Goal: Transaction & Acquisition: Purchase product/service

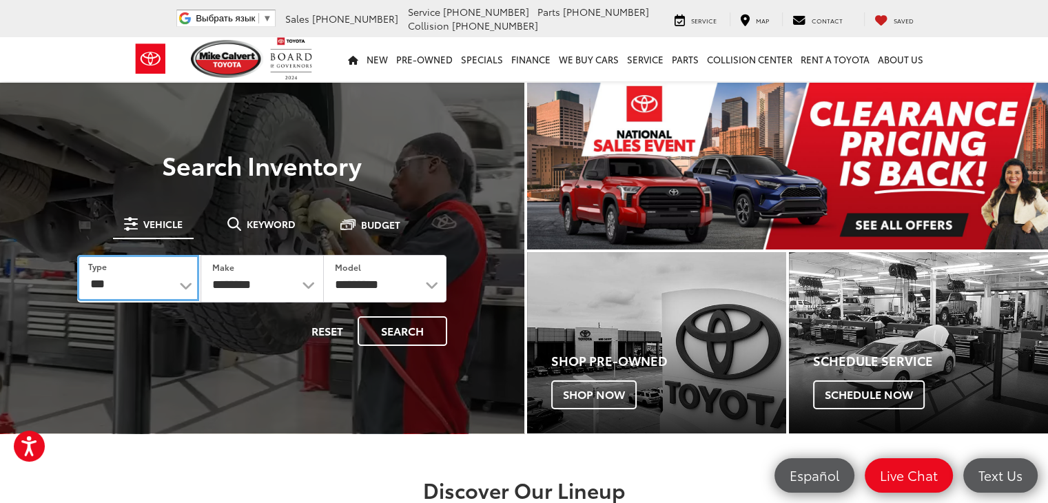
click at [193, 284] on select "*** *** **** *********" at bounding box center [138, 278] width 122 height 46
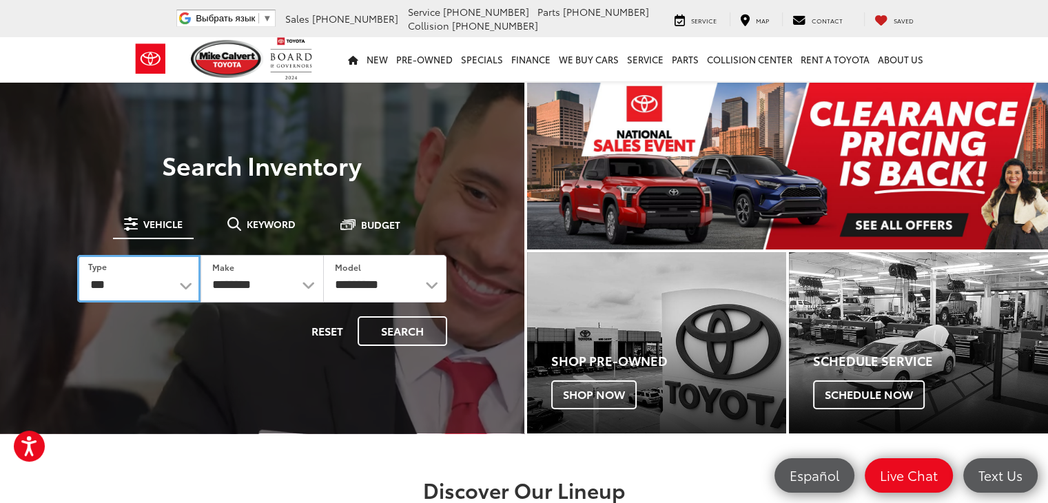
select select "******"
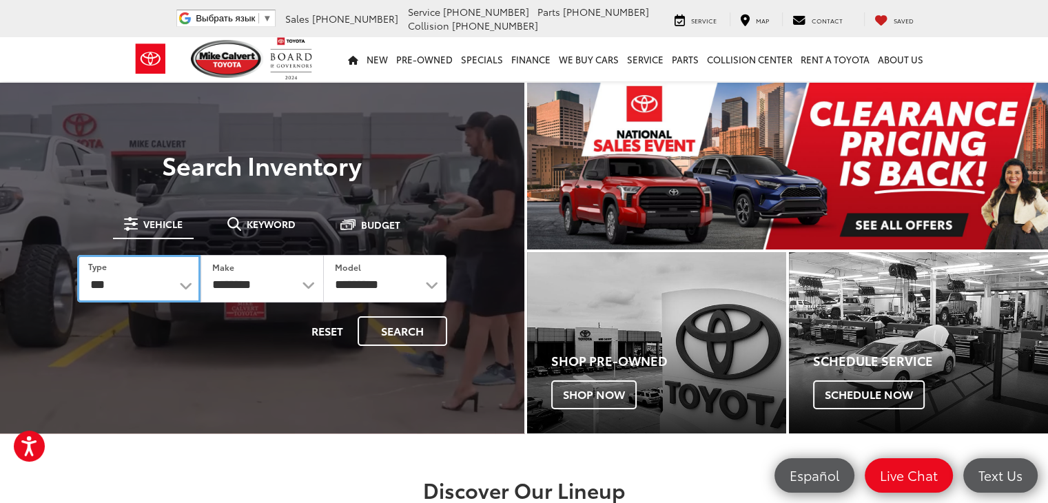
click at [77, 255] on select "*** *** **** *********" at bounding box center [138, 279] width 123 height 48
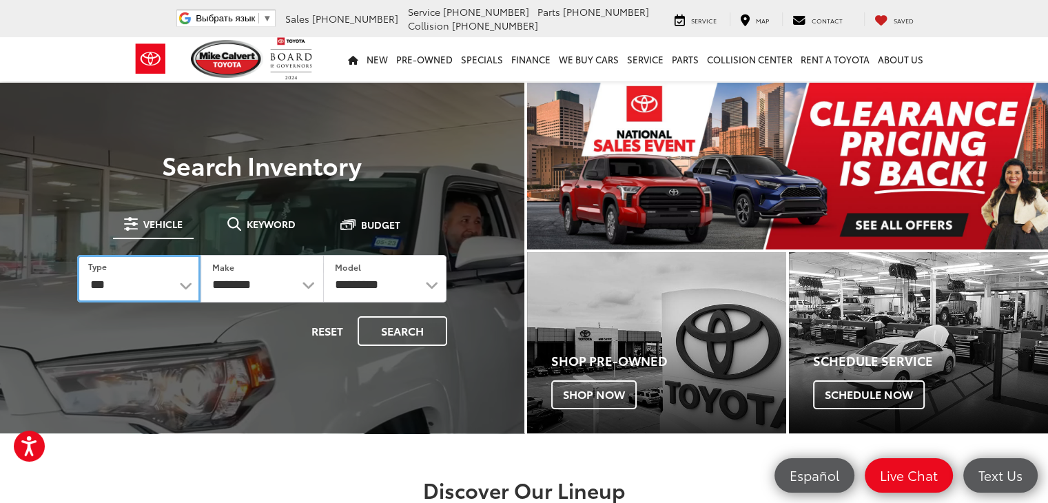
select select "******"
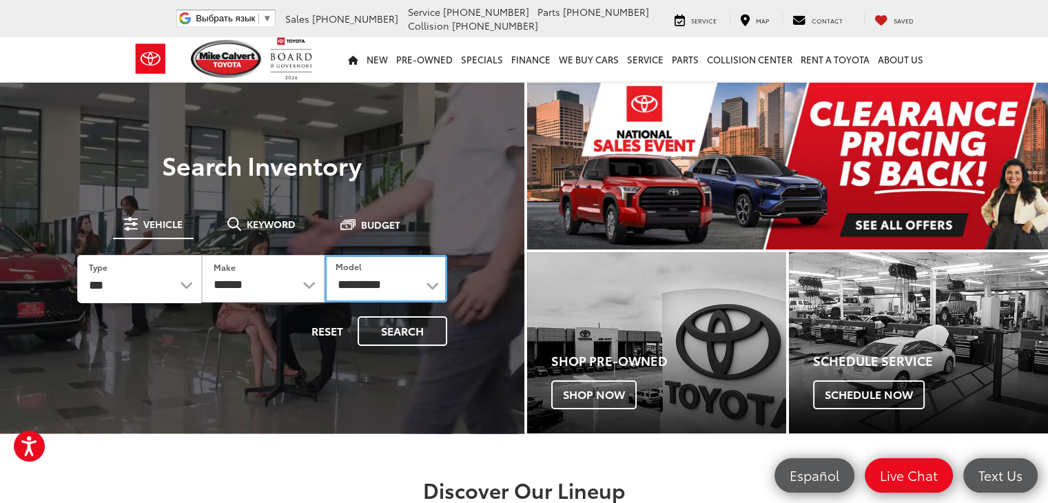
click at [430, 285] on select "**********" at bounding box center [385, 279] width 123 height 48
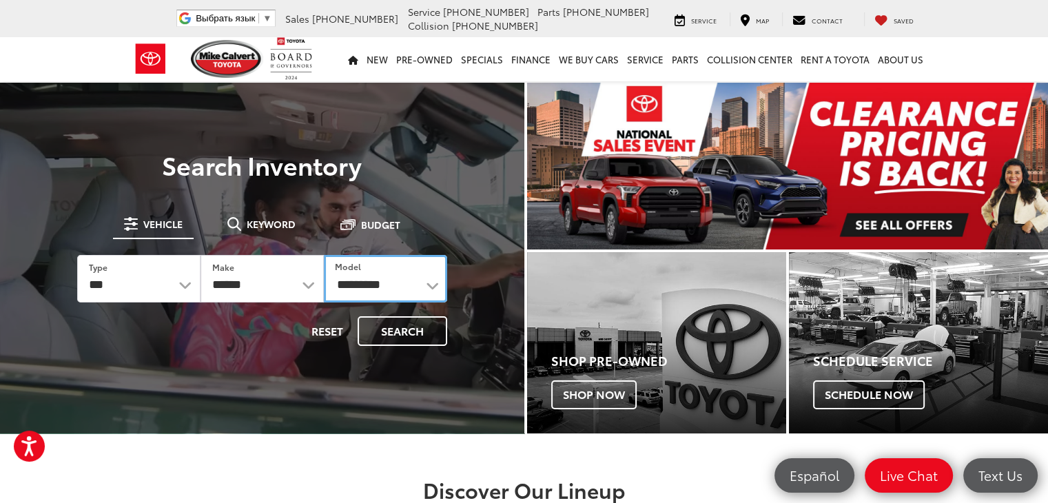
select select "**********"
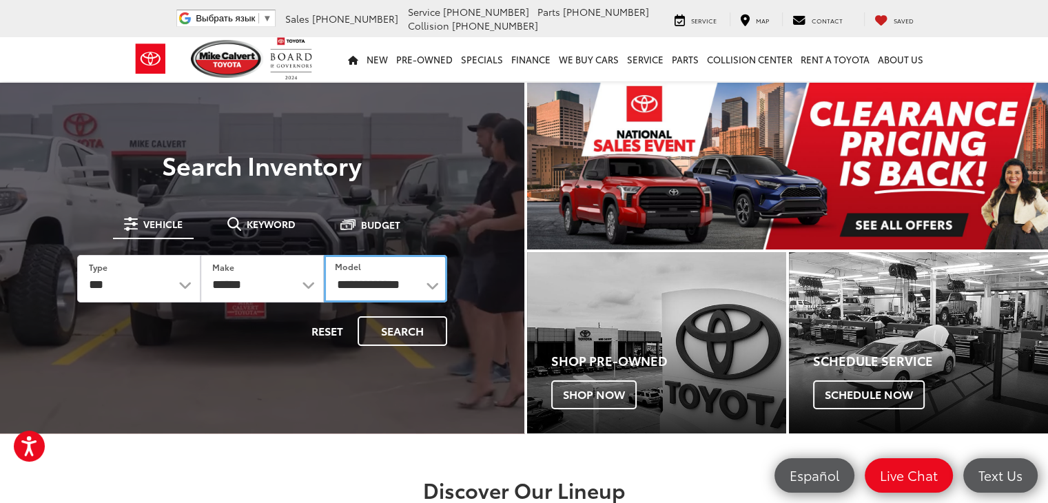
click at [324, 255] on select "**********" at bounding box center [385, 279] width 123 height 48
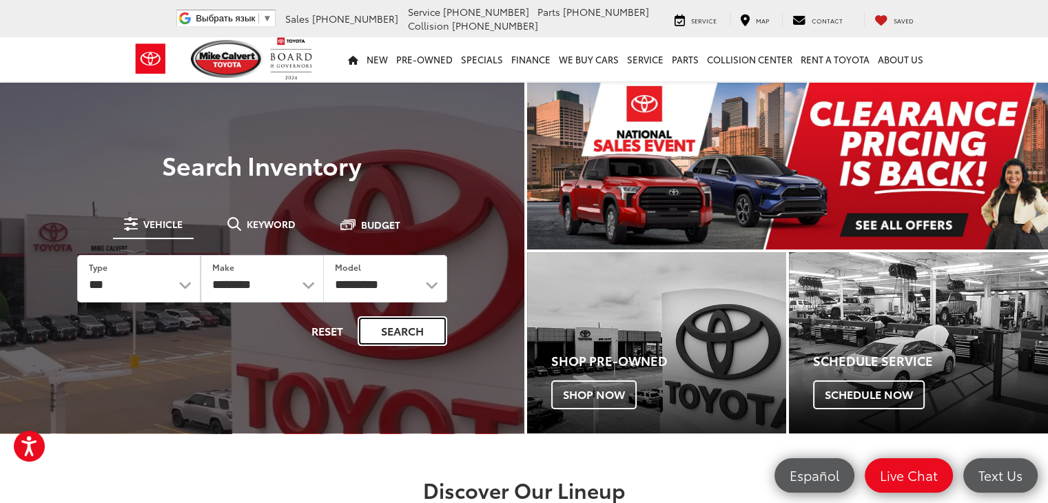
click at [408, 334] on button "Search" at bounding box center [402, 331] width 90 height 30
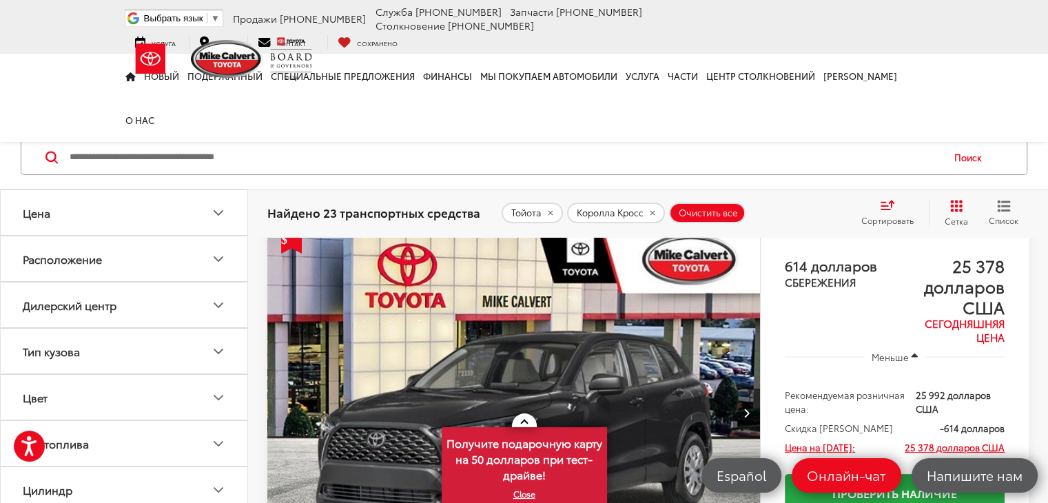
scroll to position [61, 0]
click at [427, 334] on img "2024 Toyota Corolla Cross L 0" at bounding box center [514, 412] width 495 height 371
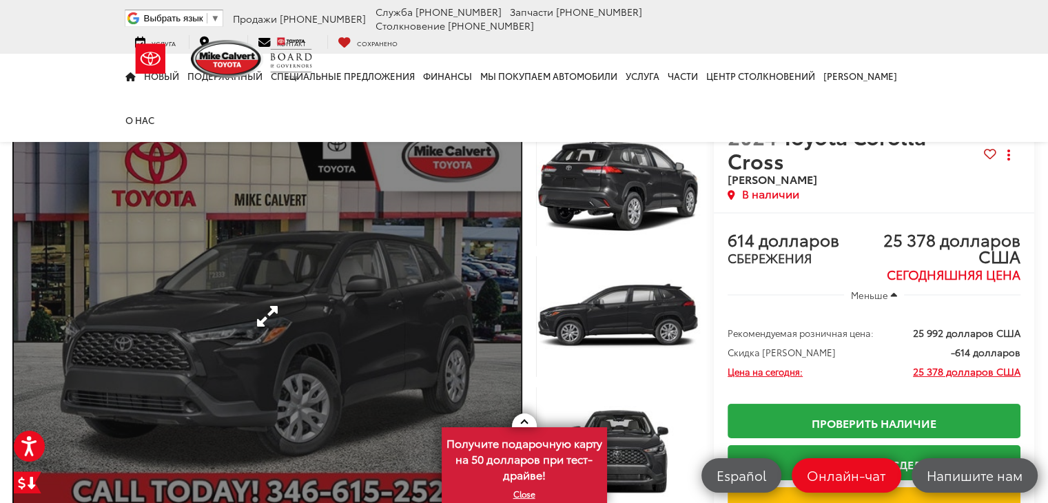
click at [421, 293] on link "Развернуть фото 0" at bounding box center [267, 316] width 507 height 384
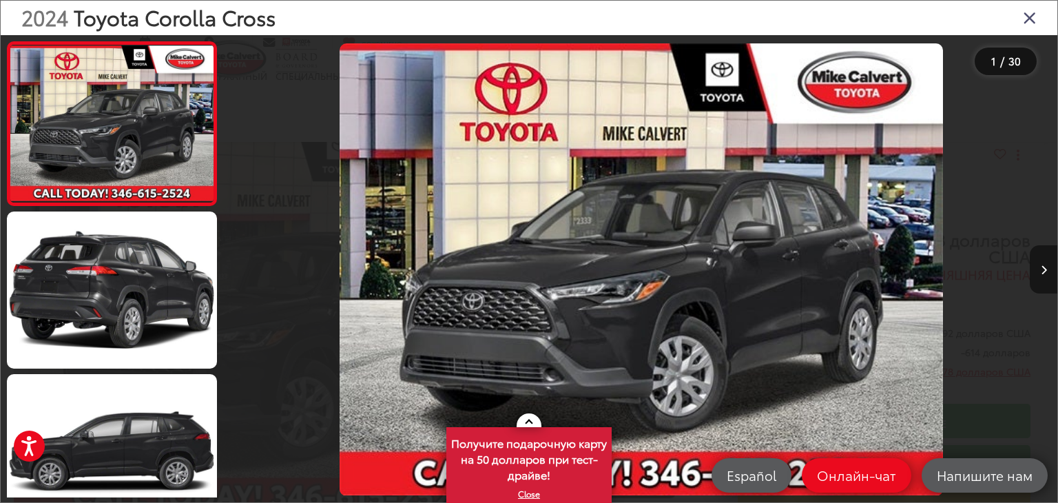
click at [1036, 269] on button "Следующее изображение" at bounding box center [1044, 269] width 28 height 48
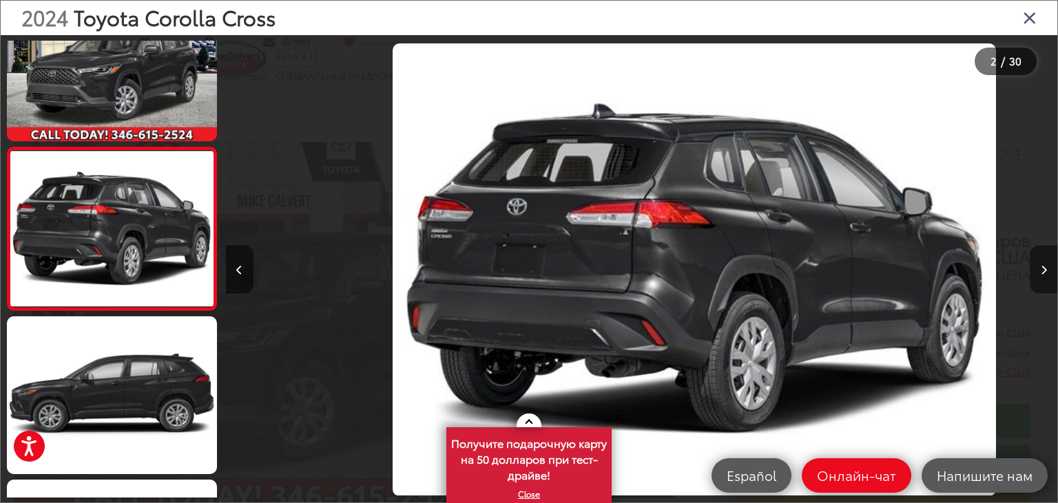
scroll to position [0, 831]
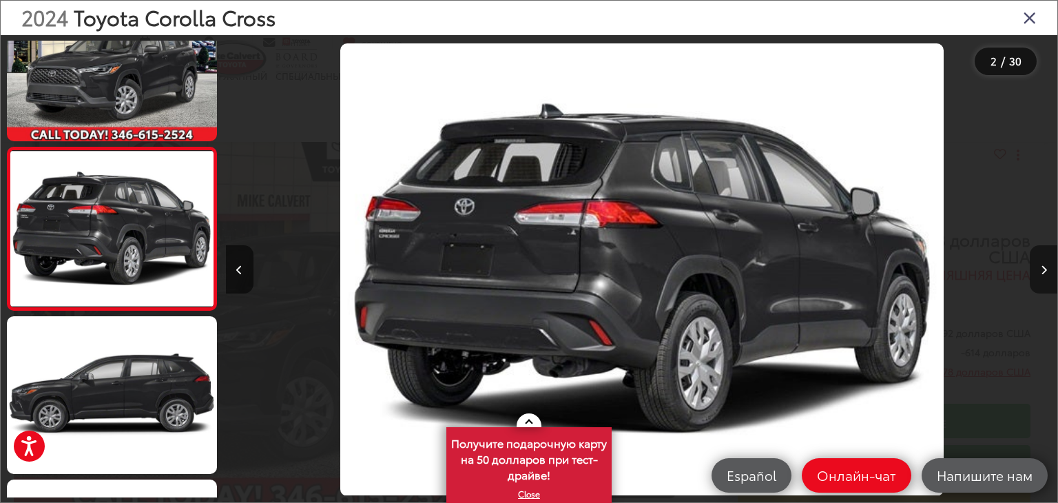
click at [1036, 269] on button "Следующее изображение" at bounding box center [1044, 269] width 28 height 48
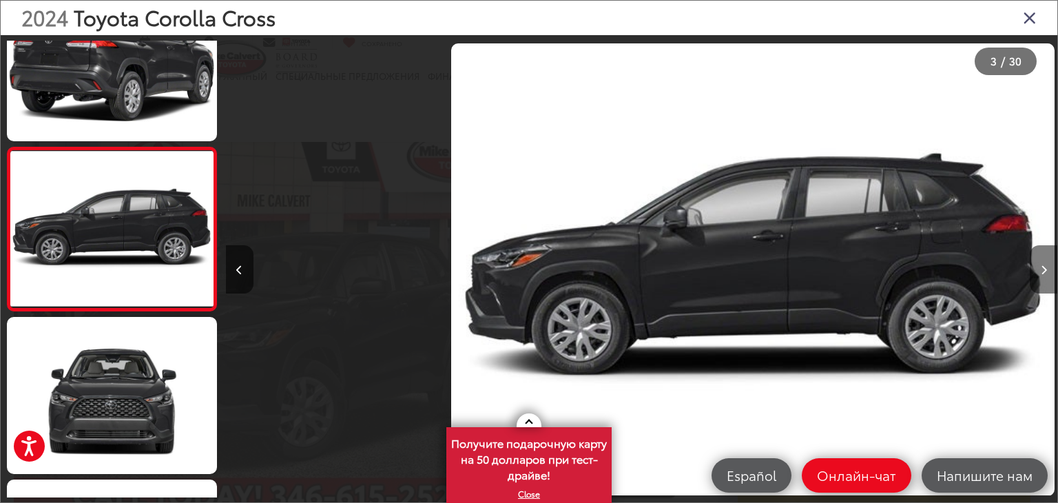
scroll to position [0, 1663]
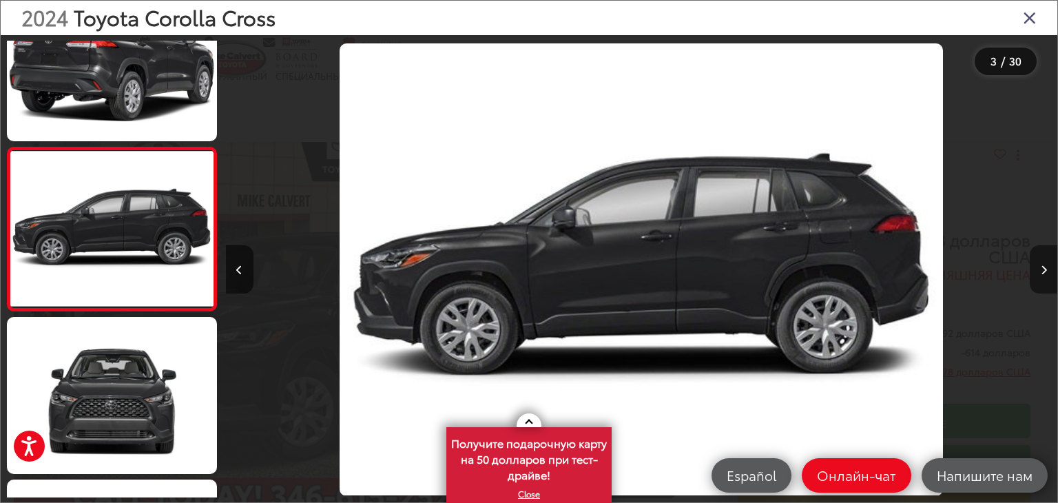
click at [1036, 269] on button "Следующее изображение" at bounding box center [1044, 269] width 28 height 48
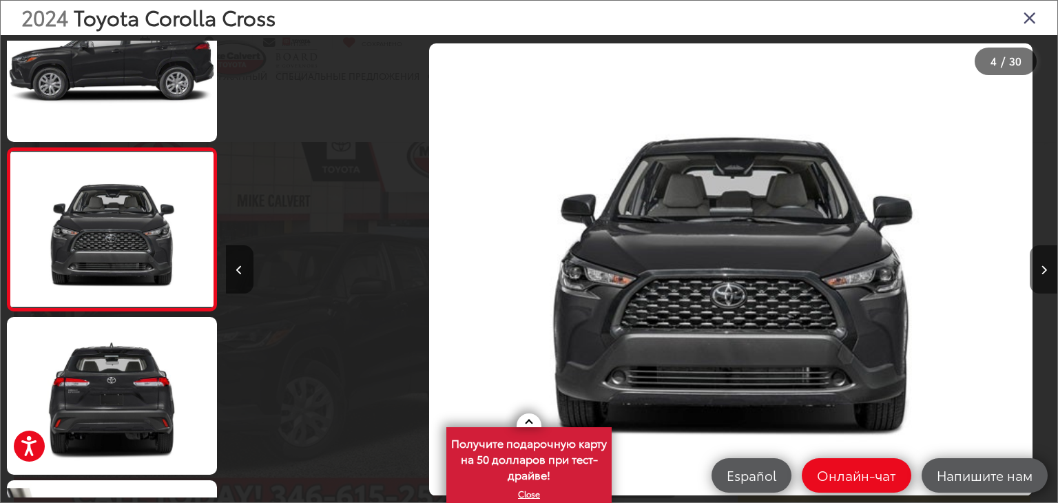
scroll to position [0, 2495]
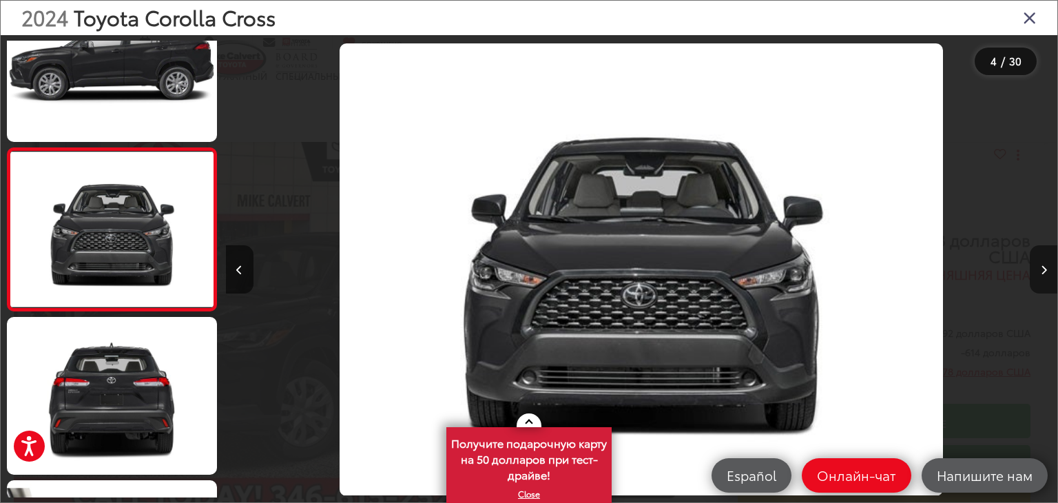
click at [1036, 269] on button "Следующее изображение" at bounding box center [1044, 269] width 28 height 48
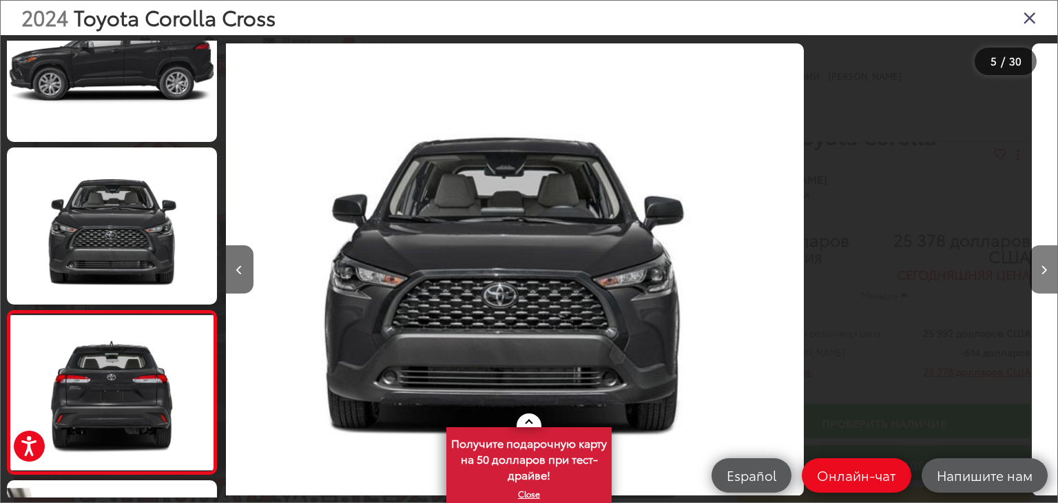
scroll to position [546, 0]
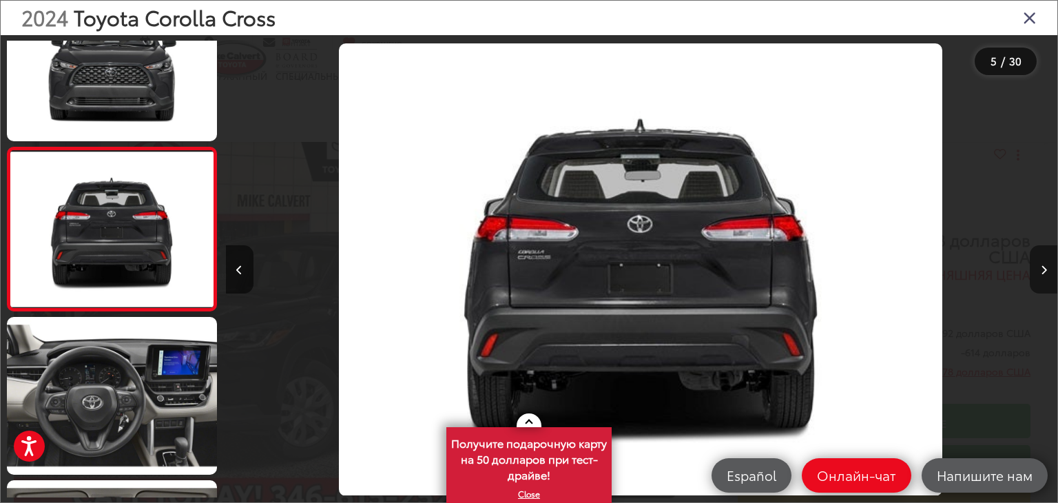
click at [1036, 269] on button "Следующее изображение" at bounding box center [1044, 269] width 28 height 48
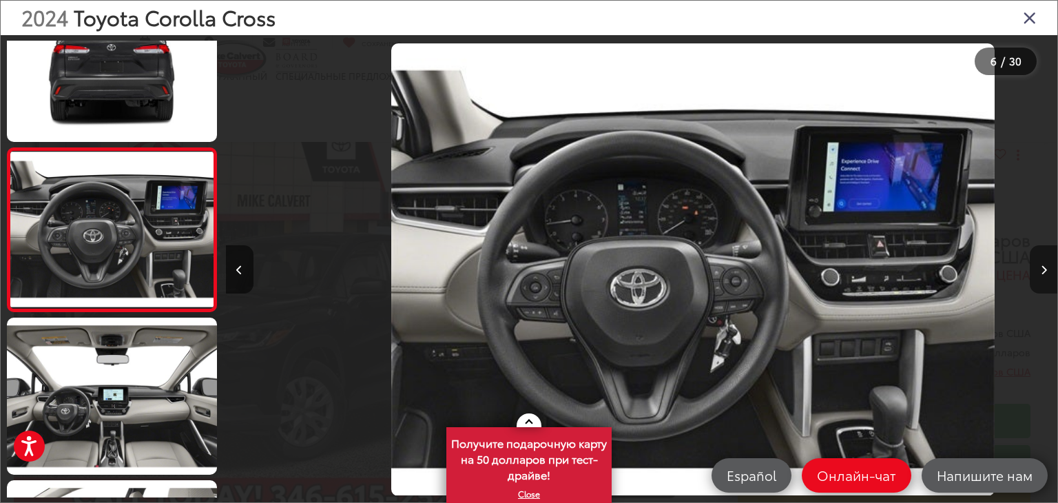
scroll to position [0, 4158]
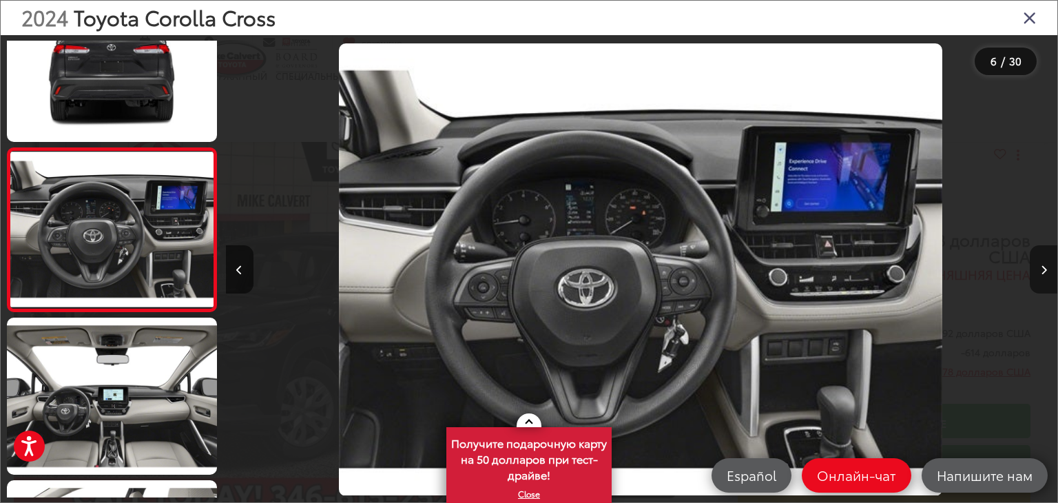
click at [1036, 269] on button "Следующее изображение" at bounding box center [1044, 269] width 28 height 48
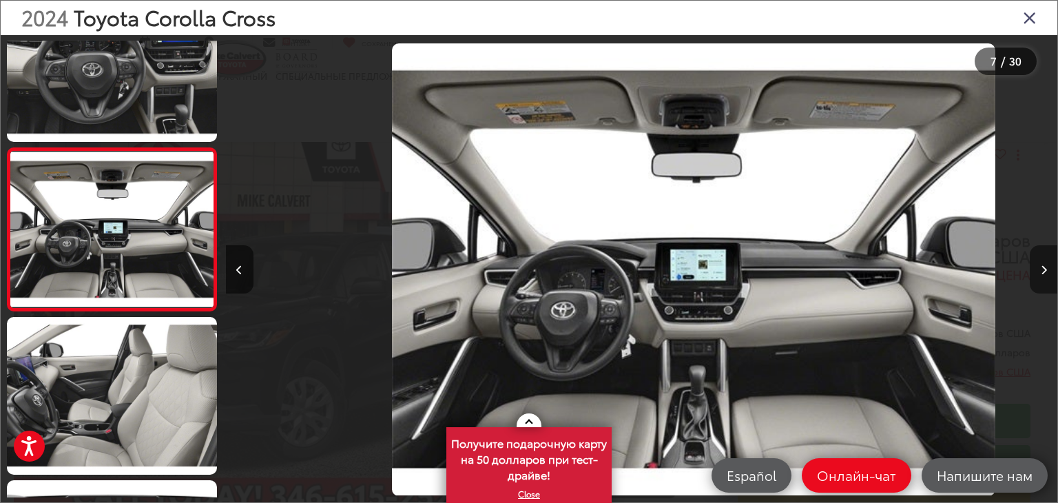
scroll to position [0, 4989]
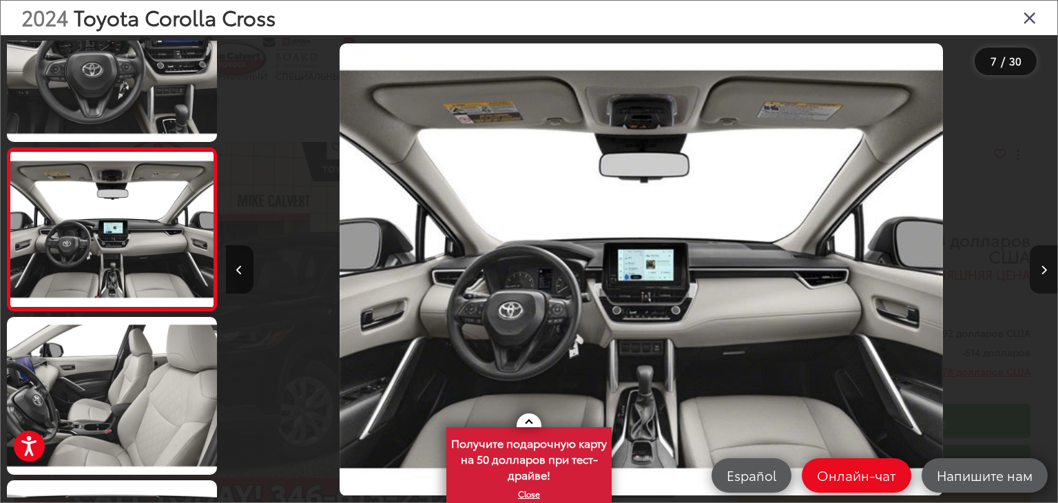
click at [1036, 269] on button "Следующее изображение" at bounding box center [1044, 269] width 28 height 48
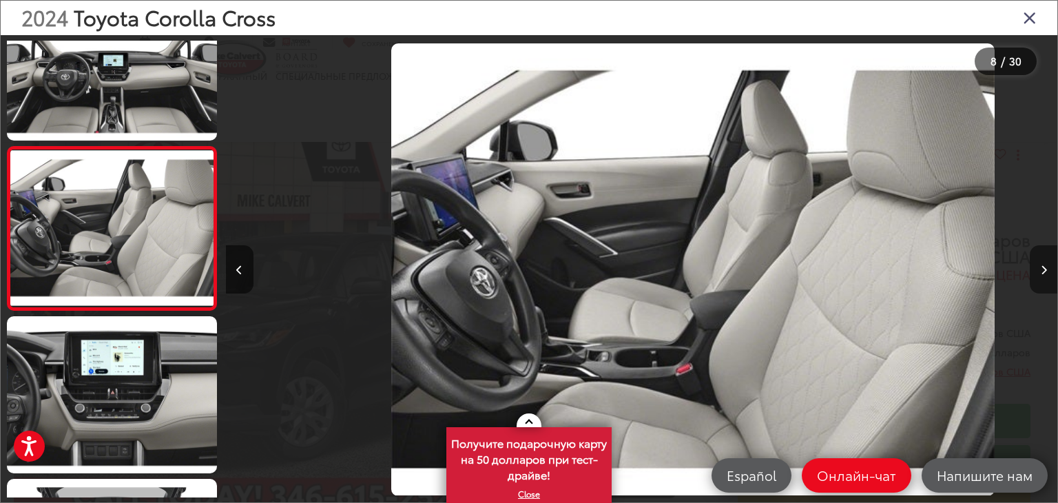
scroll to position [0, 5822]
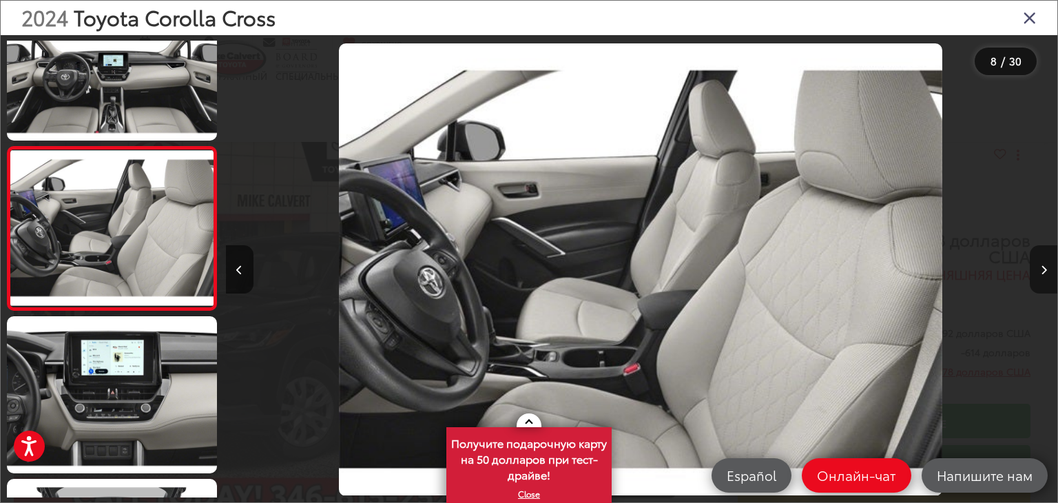
click at [1036, 269] on button "Следующее изображение" at bounding box center [1044, 269] width 28 height 48
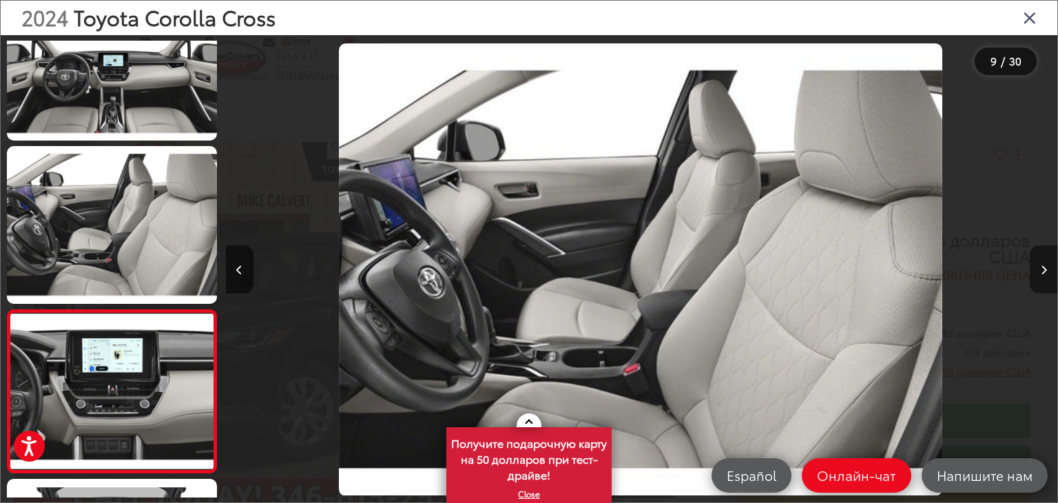
scroll to position [1198, 0]
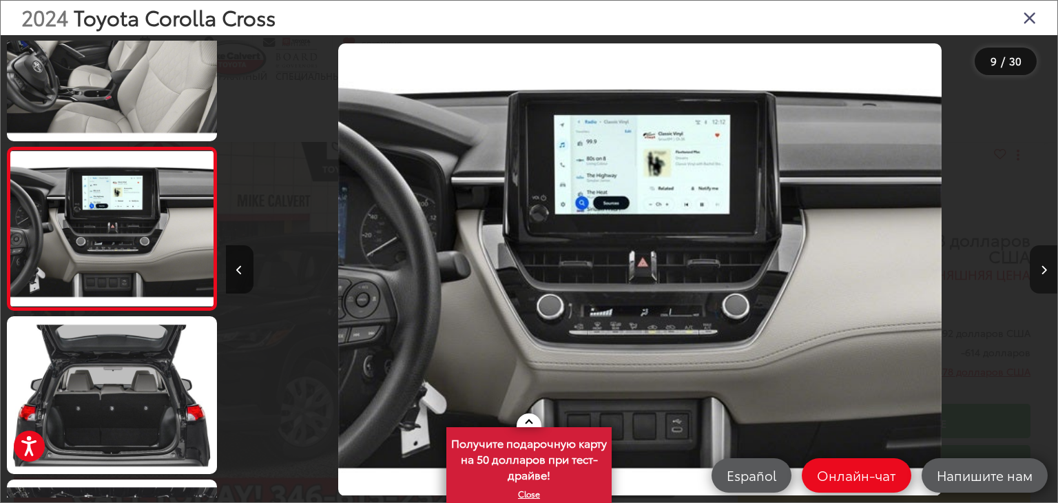
click at [1036, 269] on button "Следующее изображение" at bounding box center [1044, 269] width 28 height 48
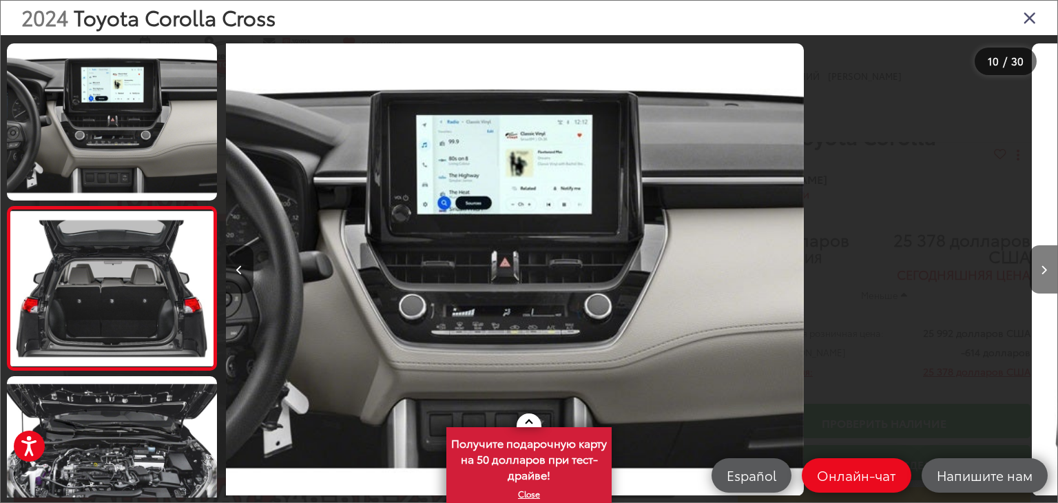
scroll to position [1361, 0]
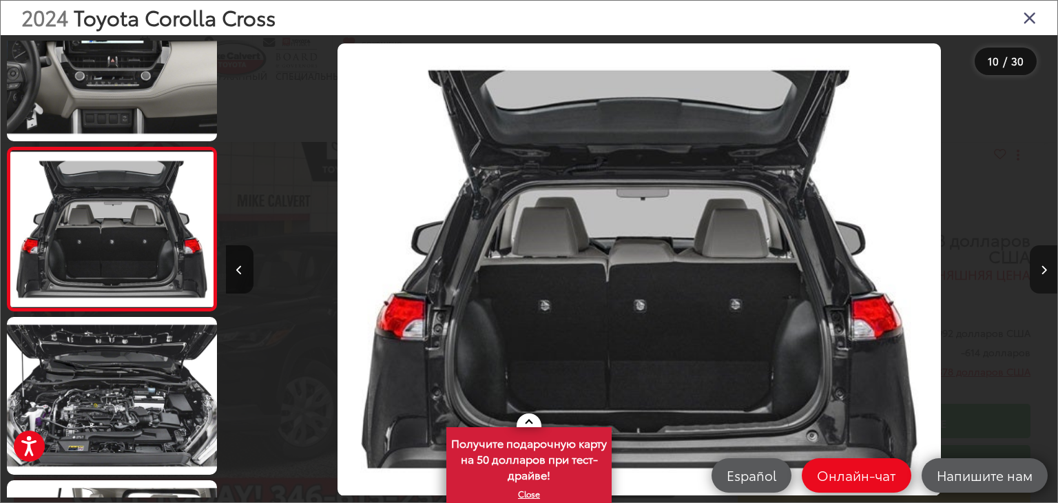
click at [1036, 269] on button "Следующее изображение" at bounding box center [1044, 269] width 28 height 48
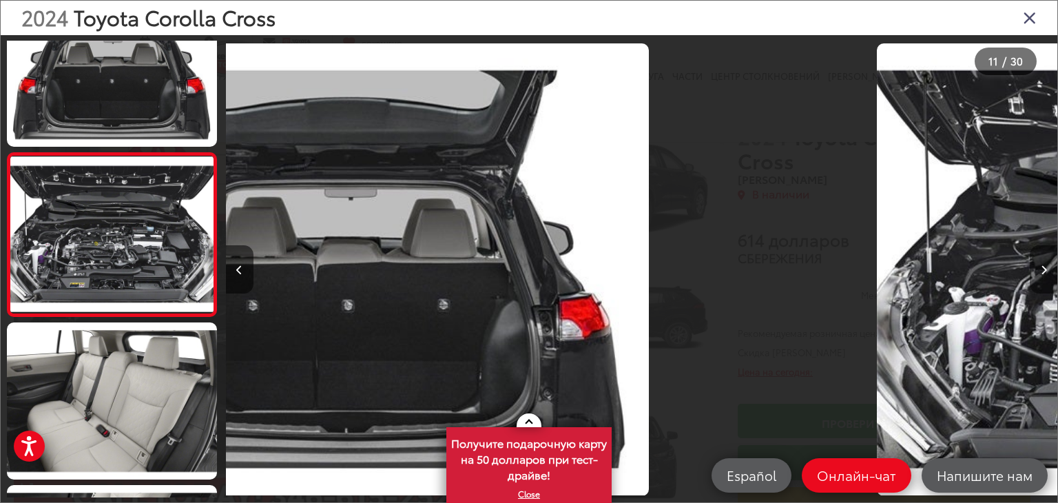
scroll to position [0, 0]
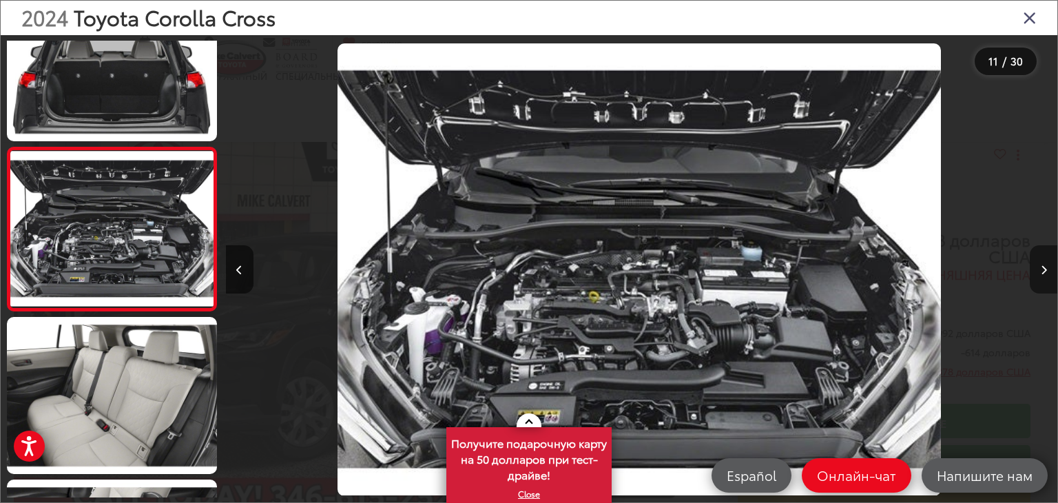
click at [1036, 269] on button "Следующее изображение" at bounding box center [1044, 269] width 28 height 48
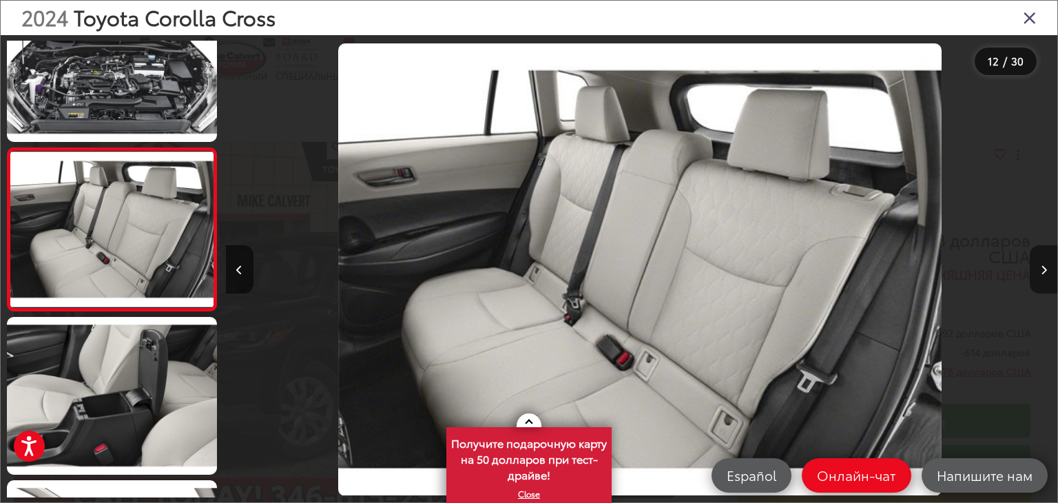
click at [1036, 269] on button "Следующее изображение" at bounding box center [1044, 269] width 28 height 48
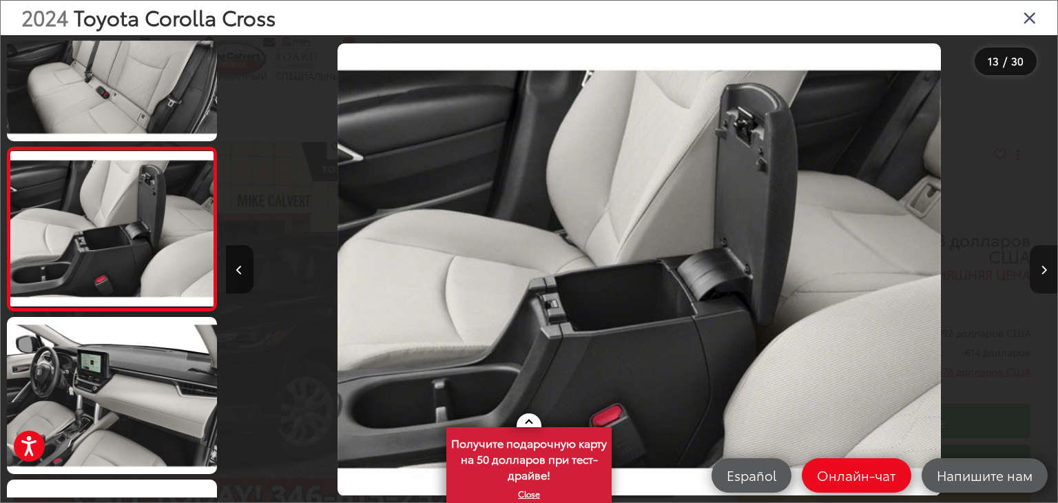
click at [1036, 269] on button "Следующее изображение" at bounding box center [1044, 269] width 28 height 48
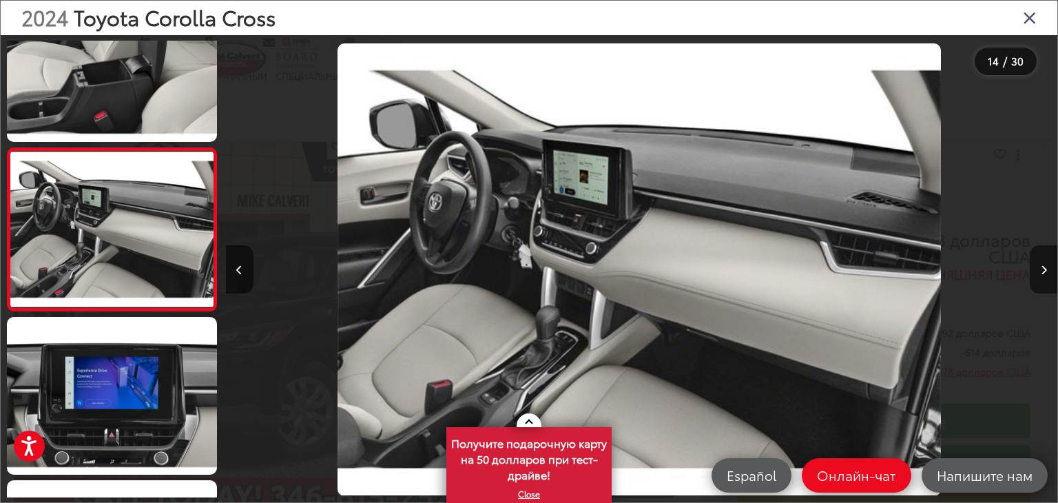
click at [1027, 17] on icon "Закрыть галерею" at bounding box center [1030, 17] width 14 height 18
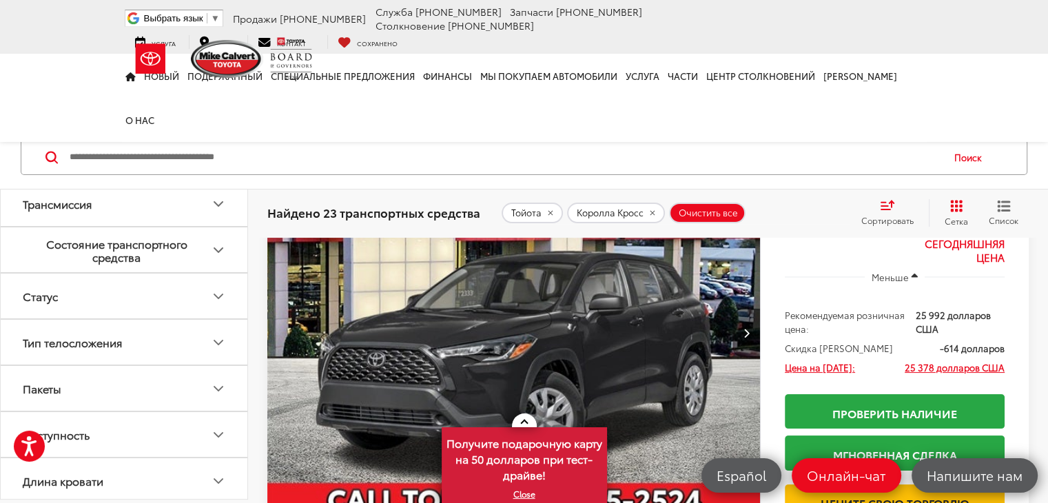
scroll to position [142, 0]
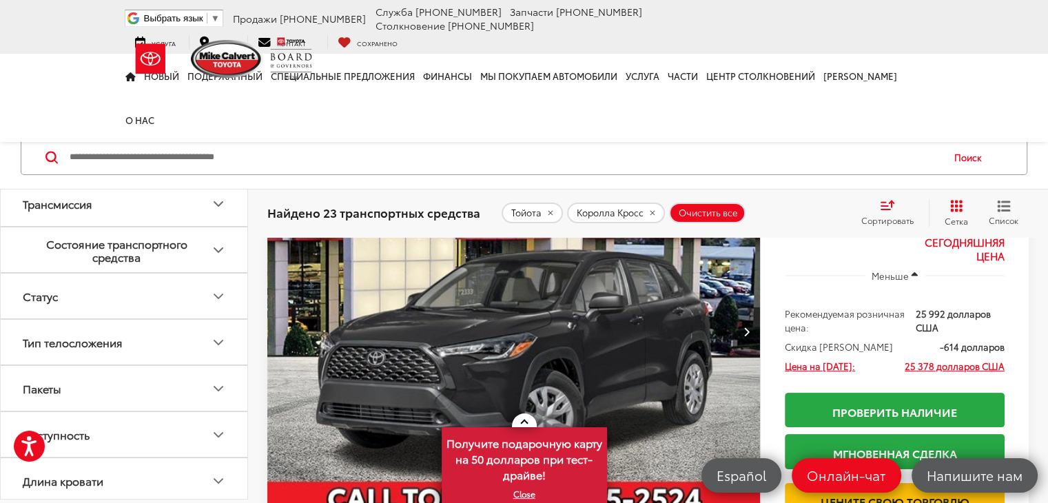
click at [220, 381] on icon "Пакеты" at bounding box center [218, 388] width 17 height 17
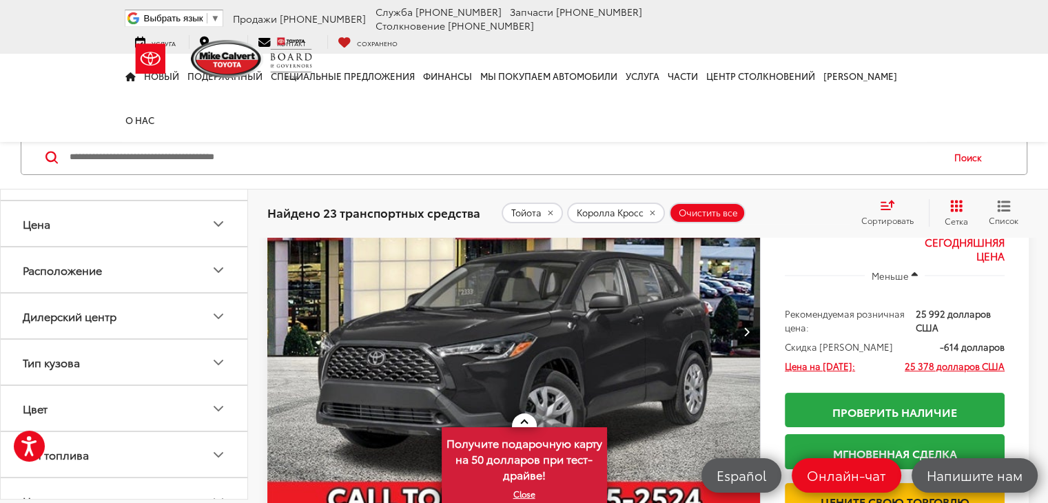
scroll to position [56, 0]
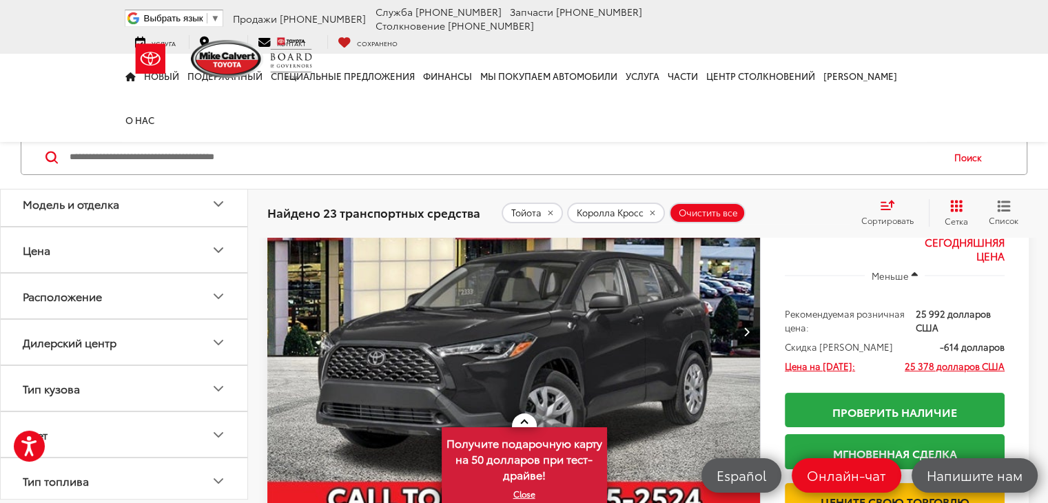
click at [218, 293] on icon "Расположение" at bounding box center [218, 296] width 17 height 17
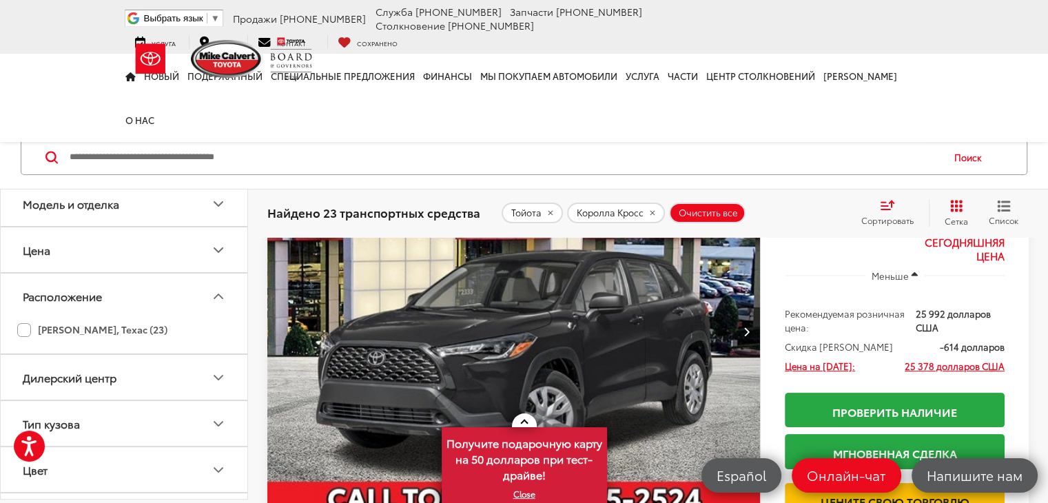
click at [25, 329] on label "Хьюстон, Техас (23)" at bounding box center [92, 329] width 150 height 23
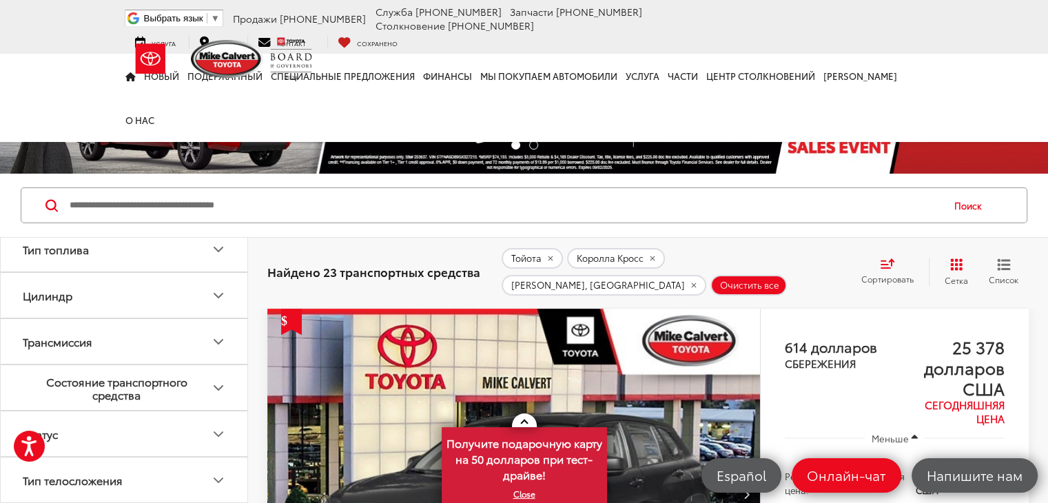
scroll to position [424, 0]
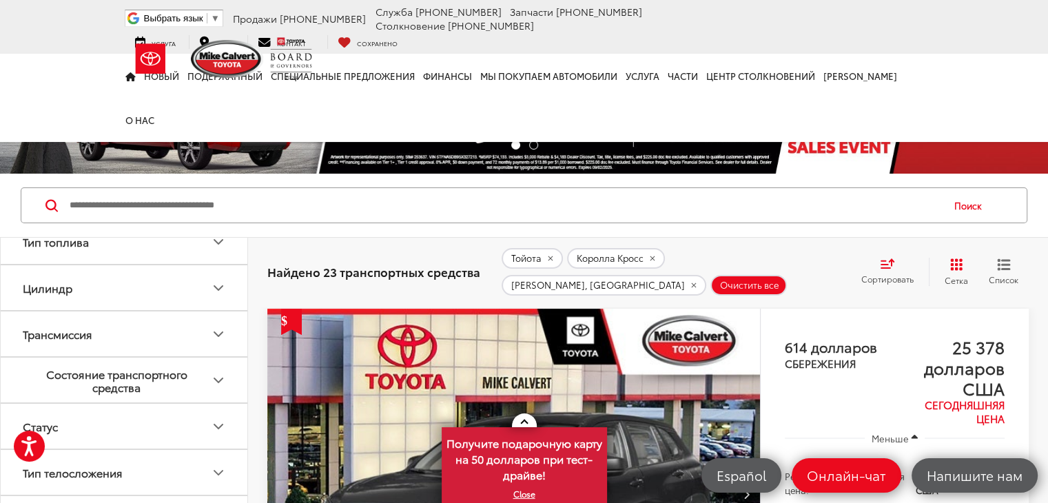
click at [220, 331] on icon "Трансмиссия" at bounding box center [218, 334] width 17 height 17
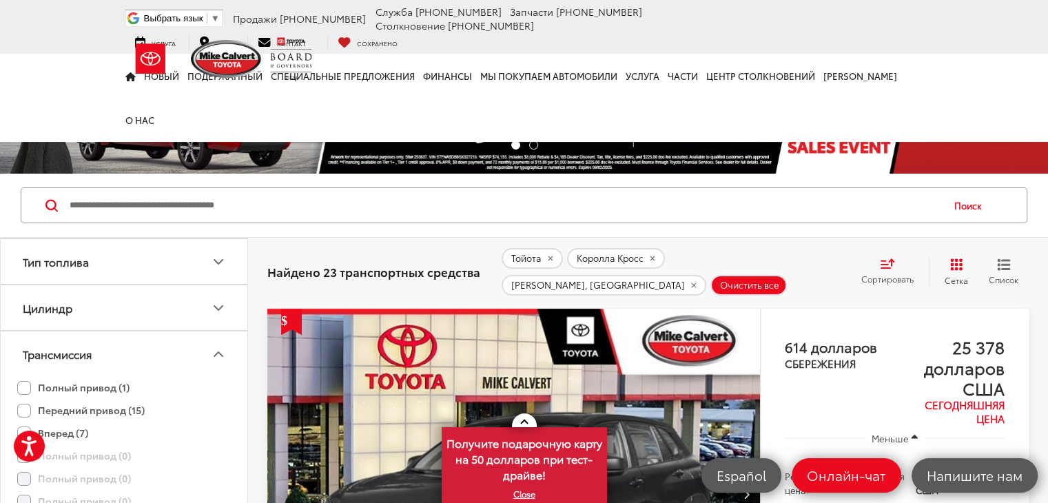
scroll to position [402, 0]
click at [220, 333] on button "Трансмиссия" at bounding box center [125, 355] width 248 height 45
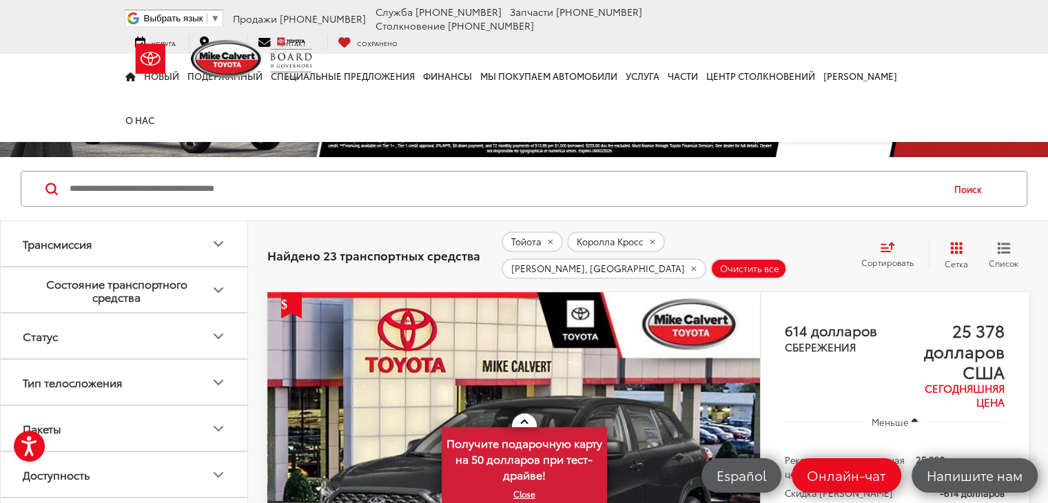
scroll to position [493, 0]
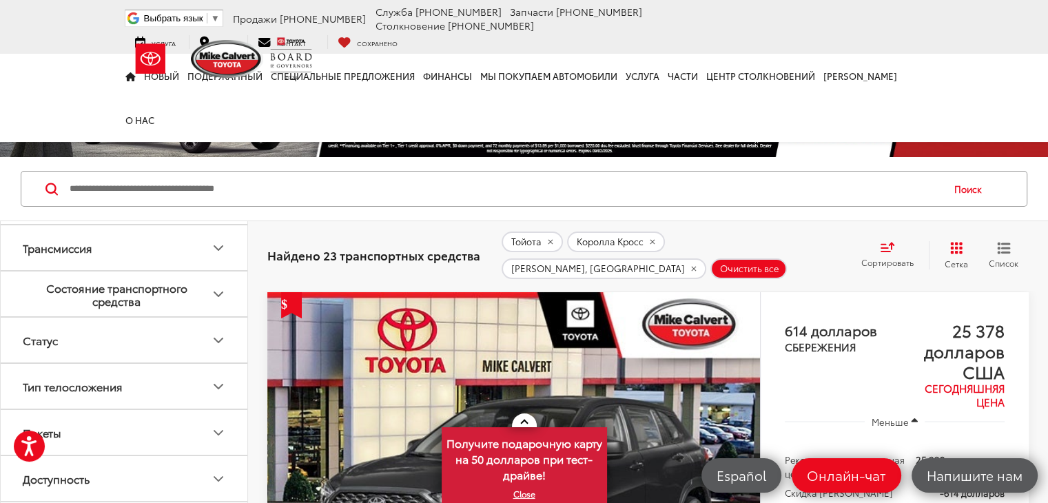
click at [219, 342] on icon "Статус" at bounding box center [218, 340] width 17 height 17
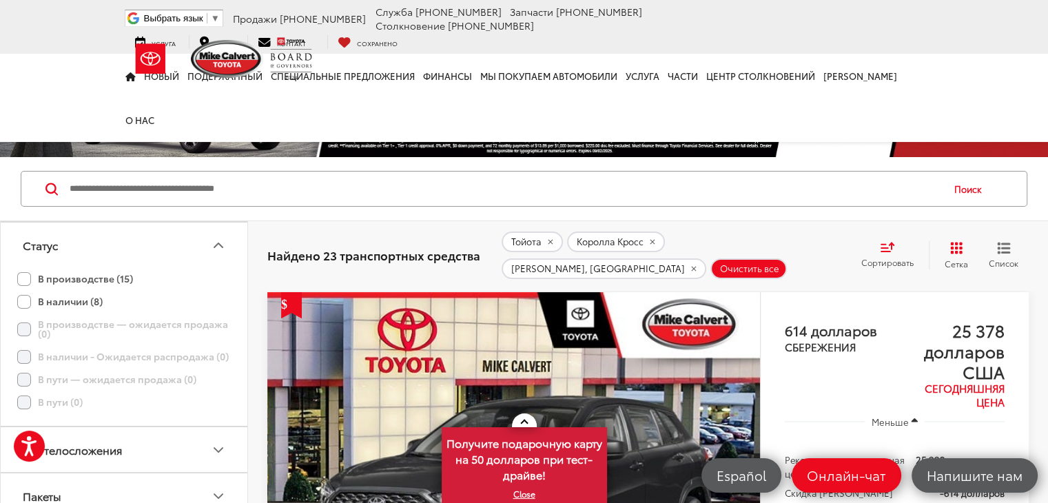
scroll to position [591, 0]
click at [25, 294] on label "В наличии (8)" at bounding box center [59, 298] width 85 height 23
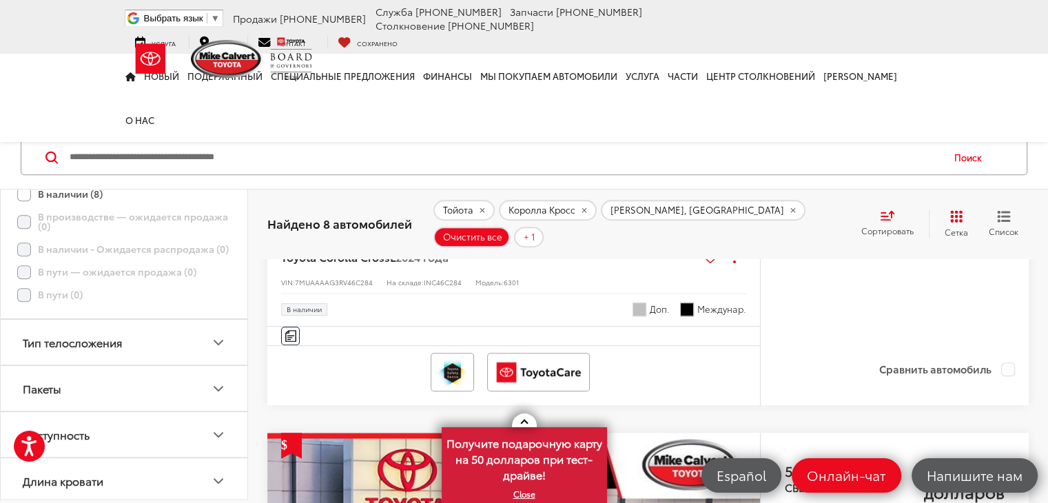
scroll to position [1188, 0]
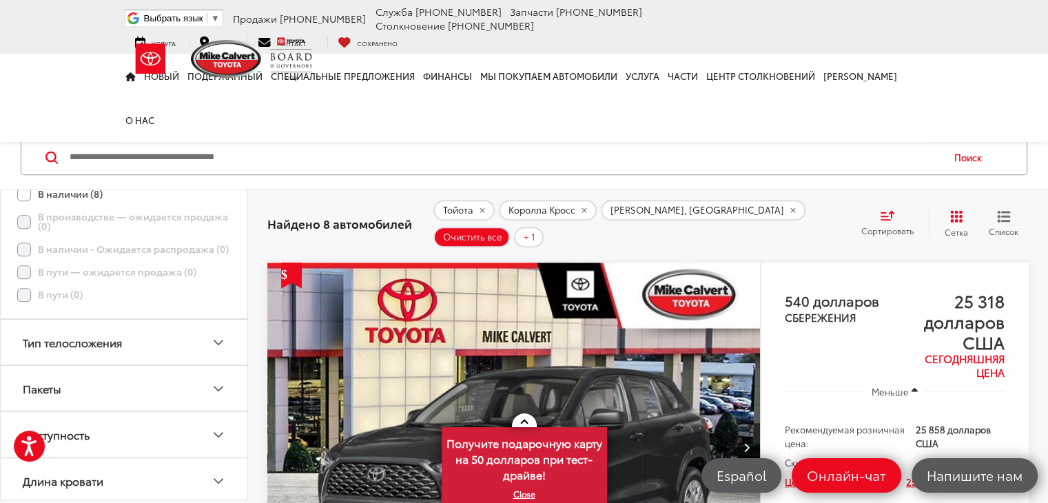
click at [217, 428] on icon "Доступность" at bounding box center [218, 434] width 17 height 17
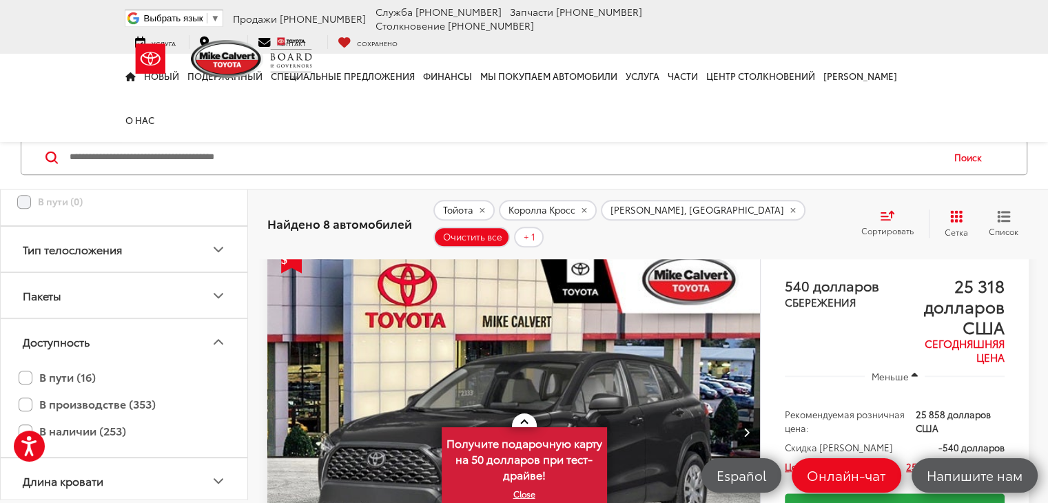
scroll to position [1204, 0]
click at [50, 426] on font "В наличии (253)" at bounding box center [82, 430] width 87 height 16
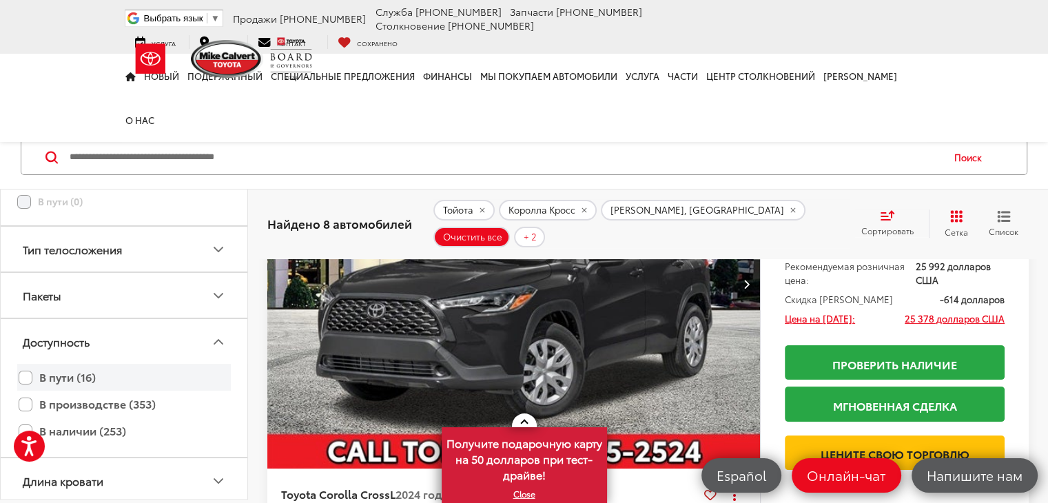
scroll to position [211, 0]
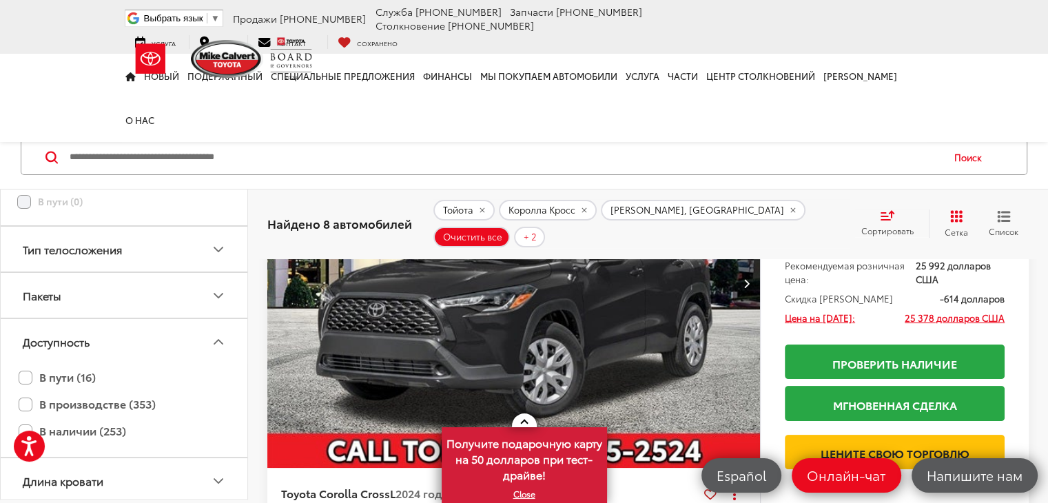
click at [221, 478] on icon "Длина кровати" at bounding box center [218, 481] width 17 height 17
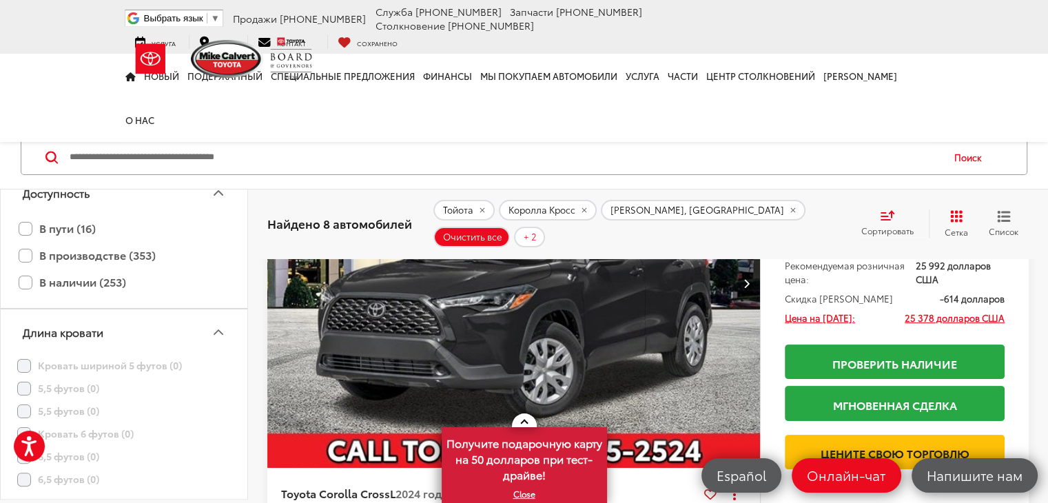
scroll to position [323, 0]
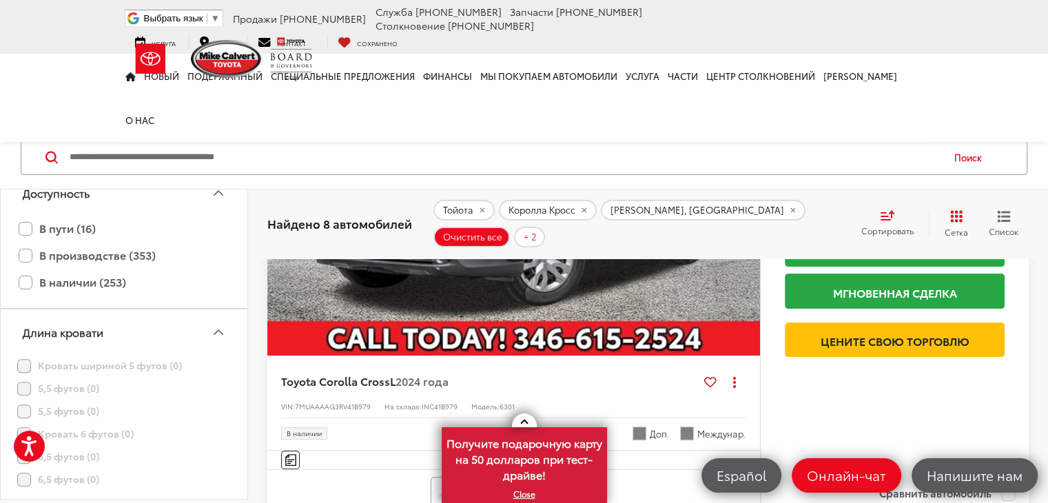
click at [218, 329] on icon "Длина кровати" at bounding box center [218, 332] width 17 height 17
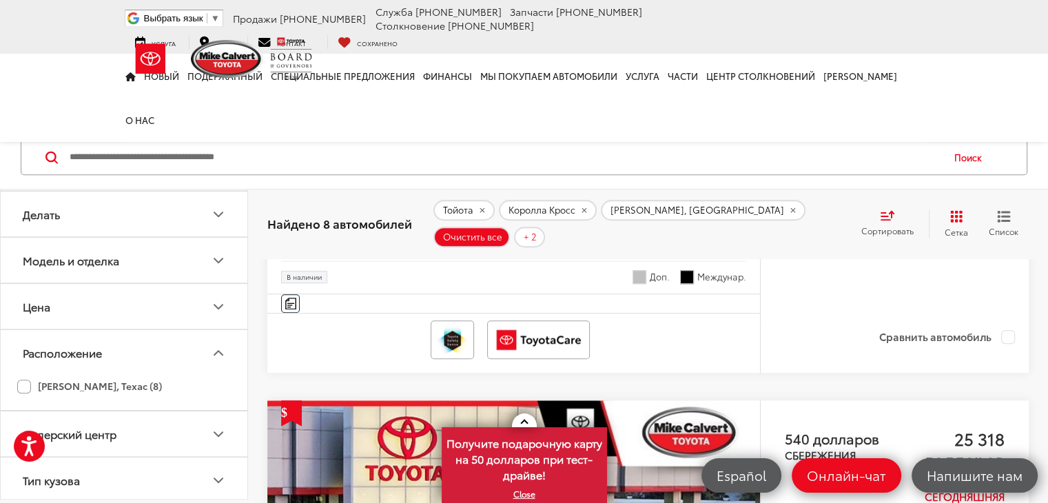
scroll to position [1119, 0]
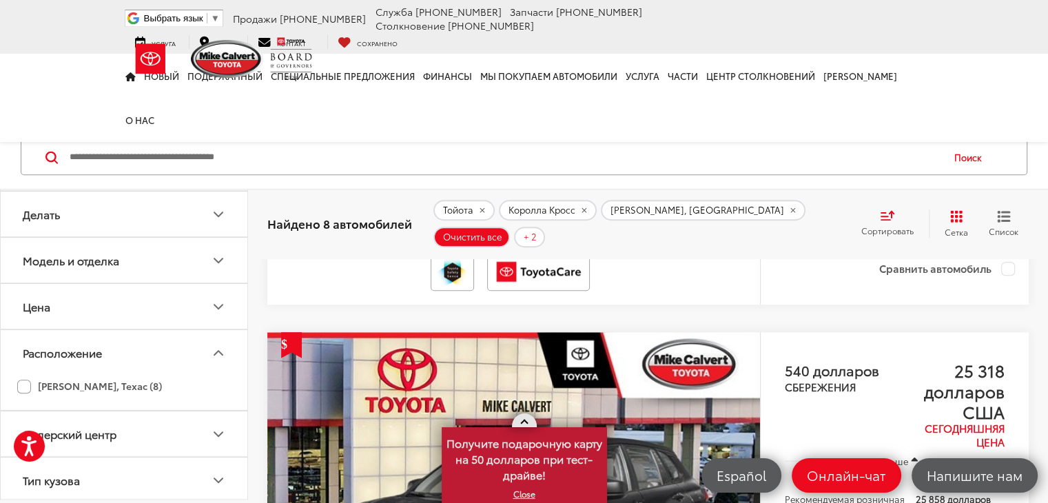
click at [521, 422] on span at bounding box center [524, 423] width 8 height 8
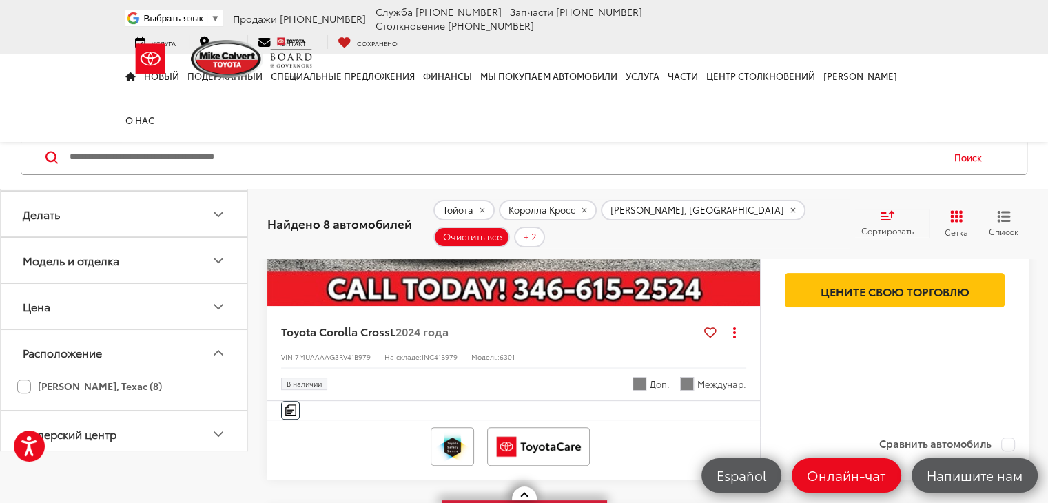
scroll to position [0, 0]
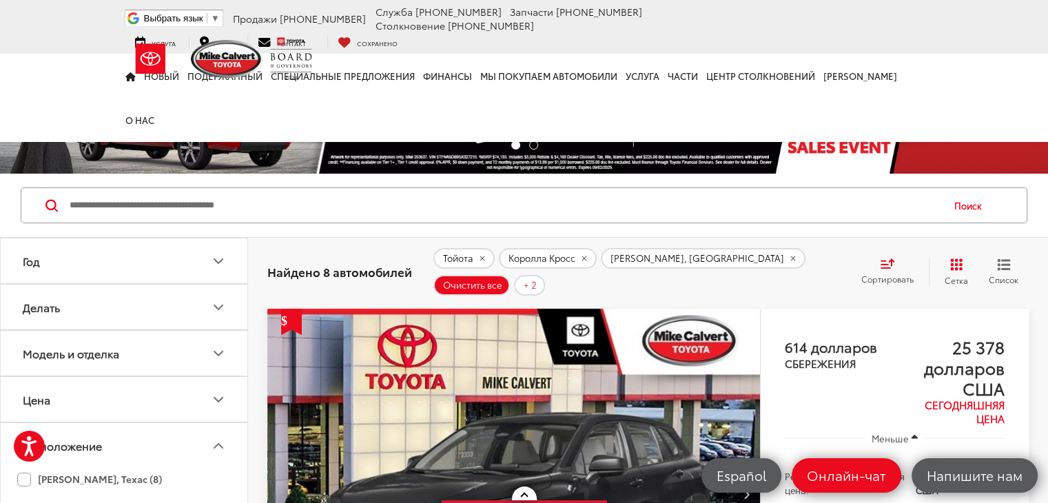
click at [220, 260] on icon "Год" at bounding box center [218, 261] width 8 height 4
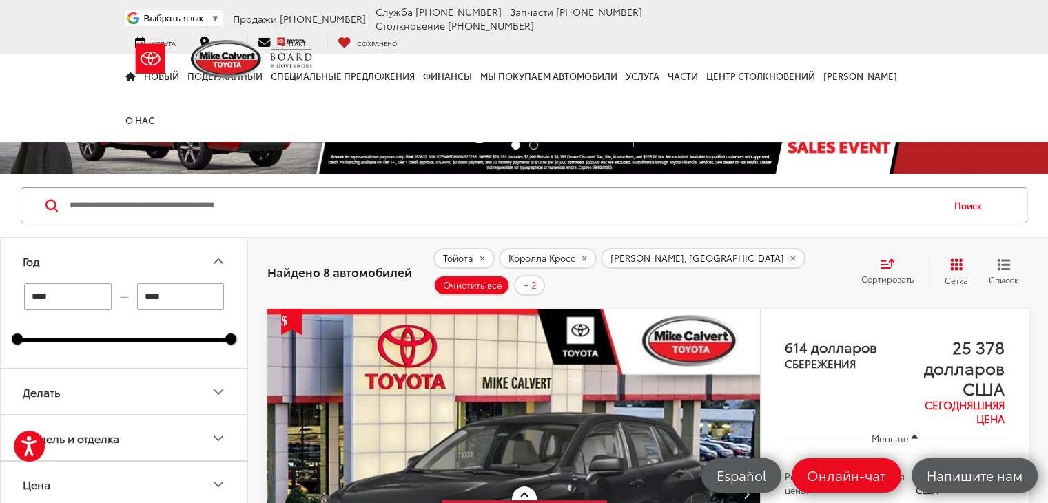
click at [72, 302] on input "****" at bounding box center [67, 296] width 87 height 27
type input "****"
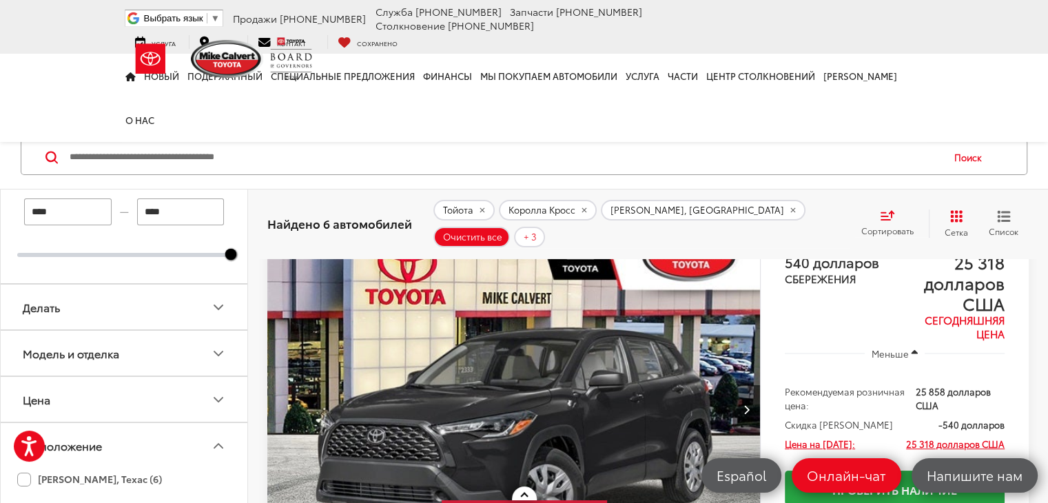
scroll to position [84, 0]
click at [219, 304] on icon "Делать" at bounding box center [218, 308] width 17 height 17
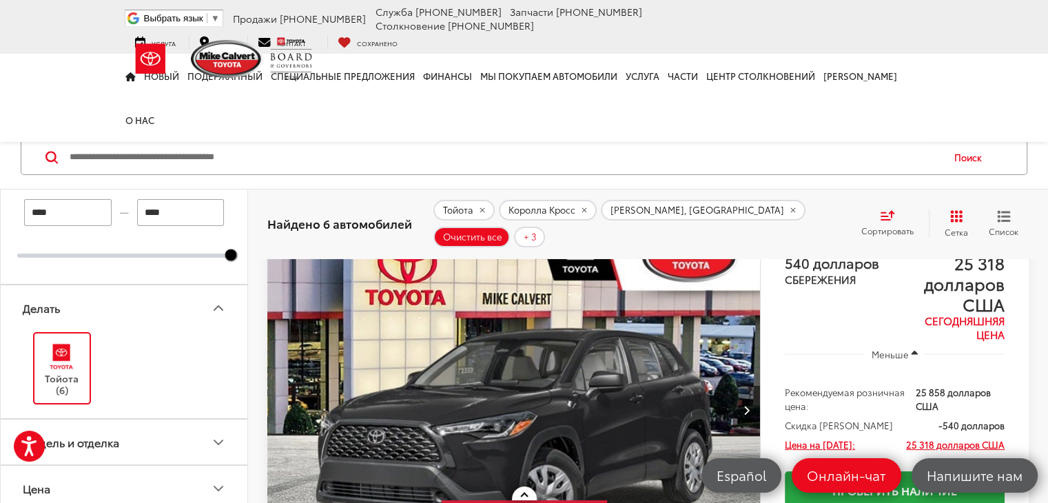
click at [219, 306] on icon "Делать" at bounding box center [218, 308] width 8 height 4
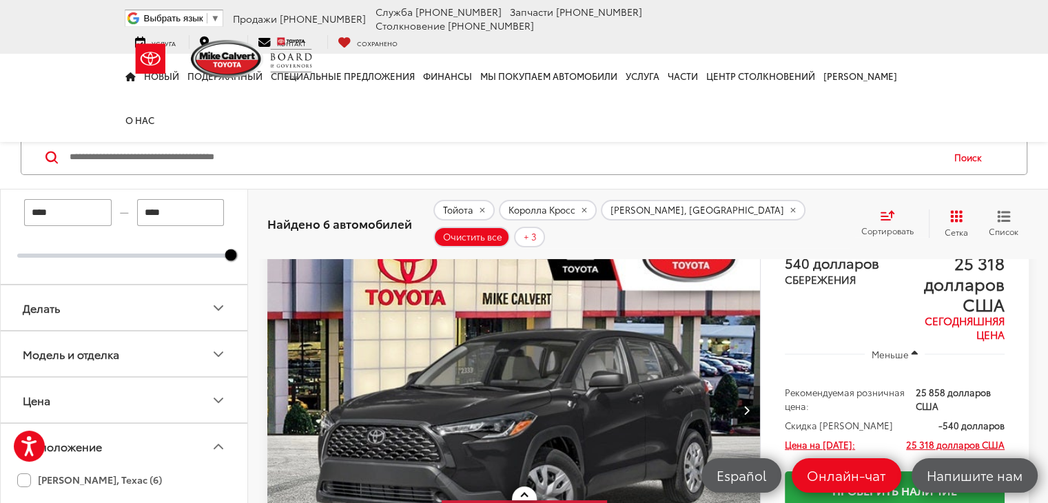
click at [225, 353] on icon "Модель и отделка" at bounding box center [218, 354] width 17 height 17
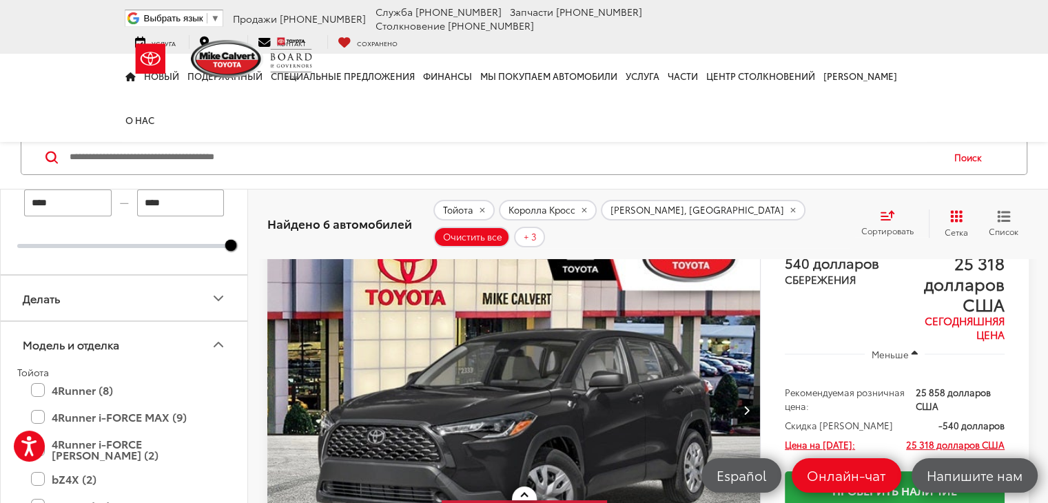
scroll to position [8, 0]
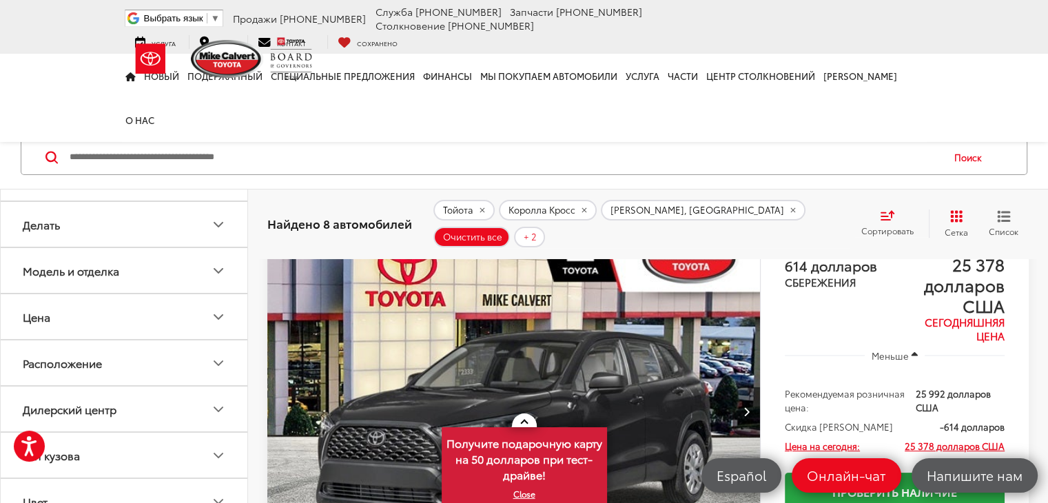
scroll to position [84, 0]
